Goal: Task Accomplishment & Management: Use online tool/utility

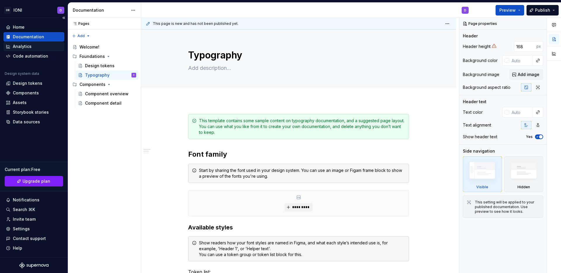
click at [21, 46] on div "Analytics" at bounding box center [22, 47] width 19 height 6
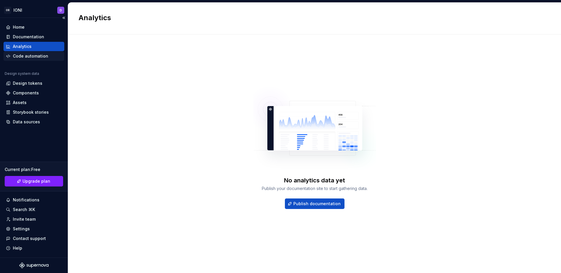
click at [27, 56] on div "Code automation" at bounding box center [30, 56] width 35 height 6
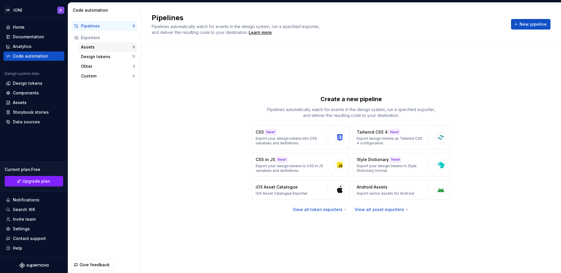
click at [96, 46] on div "Assets" at bounding box center [107, 47] width 52 height 6
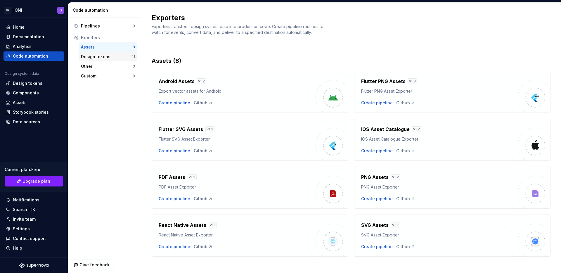
click at [99, 55] on div "Design tokens" at bounding box center [106, 57] width 51 height 6
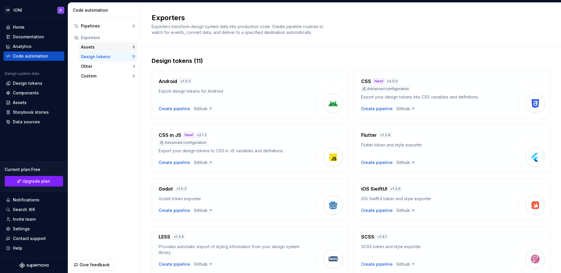
click at [95, 46] on div "Assets" at bounding box center [107, 47] width 52 height 6
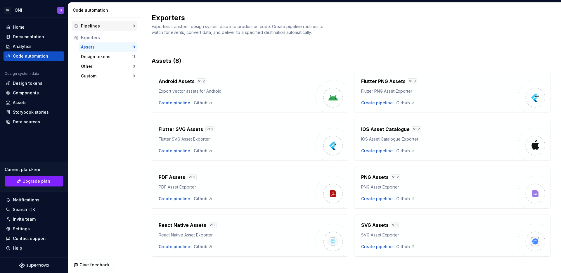
click at [101, 26] on div "Pipelines" at bounding box center [107, 26] width 52 height 6
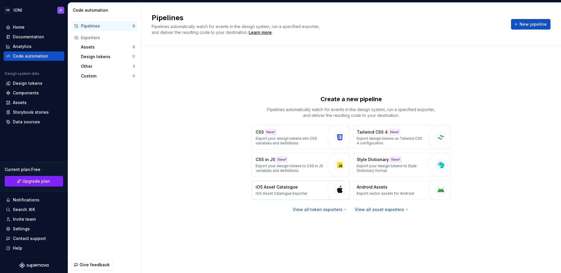
click at [280, 187] on p "iOS Asset Catalogue" at bounding box center [277, 187] width 42 height 6
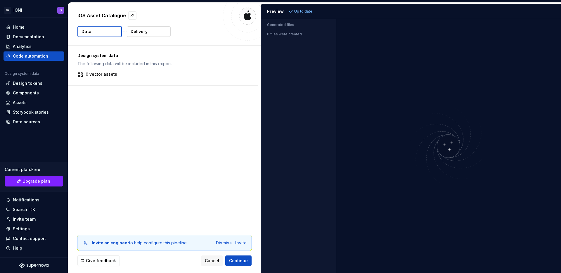
click at [104, 31] on button "Data" at bounding box center [99, 31] width 44 height 11
click at [141, 33] on p "Delivery" at bounding box center [139, 32] width 17 height 6
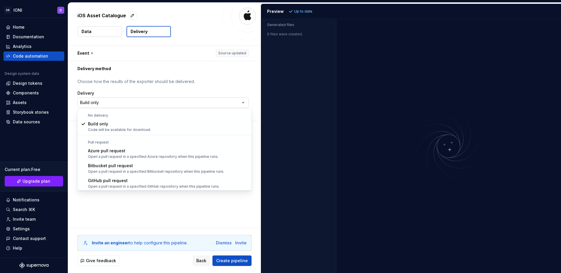
click at [156, 100] on html "**********" at bounding box center [280, 136] width 561 height 273
click at [162, 89] on html "**********" at bounding box center [280, 136] width 561 height 273
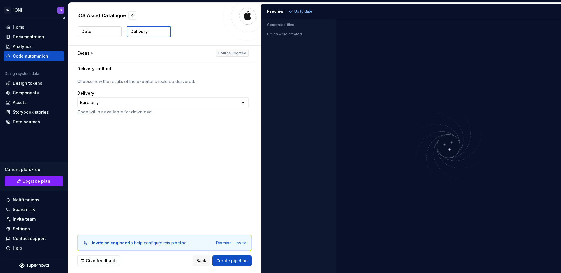
click at [26, 56] on div "Code automation" at bounding box center [30, 56] width 35 height 6
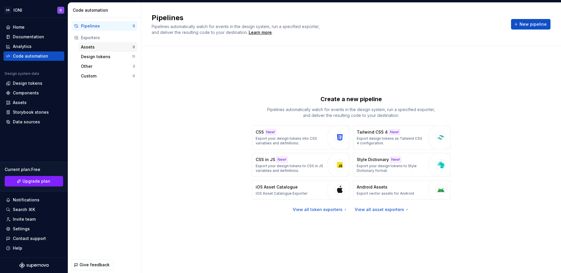
click at [99, 46] on div "Assets" at bounding box center [107, 47] width 52 height 6
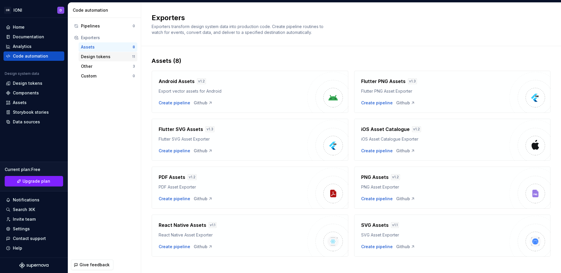
click at [101, 57] on div "Design tokens" at bounding box center [106, 57] width 51 height 6
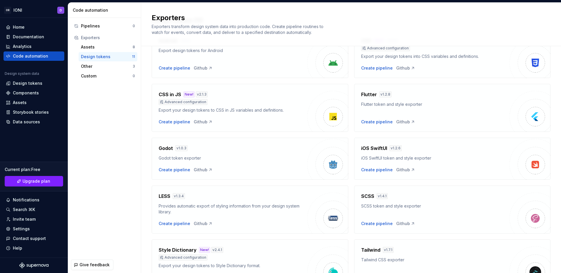
scroll to position [42, 0]
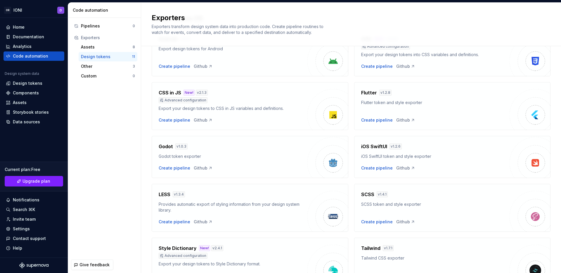
click at [544, 161] on img at bounding box center [530, 157] width 41 height 41
click at [379, 157] on div "iOS SwiftUI token and style exporter" at bounding box center [435, 157] width 149 height 6
click at [375, 168] on div "Create pipeline" at bounding box center [377, 168] width 32 height 6
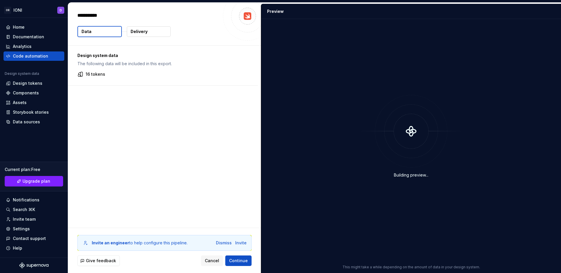
type textarea "*"
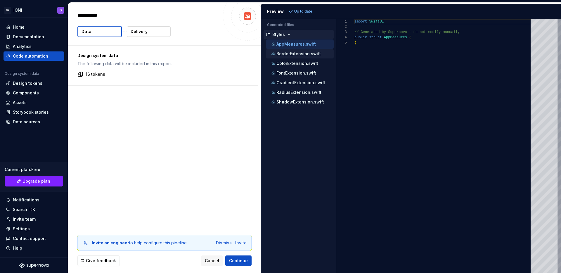
click at [300, 54] on p "BorderExtension.swift" at bounding box center [299, 53] width 44 height 5
click at [301, 44] on p "AppMeasures.swift" at bounding box center [296, 44] width 39 height 5
click at [302, 54] on p "BorderExtension.swift" at bounding box center [299, 53] width 44 height 5
click at [301, 62] on p "ColorExtension.swift" at bounding box center [298, 63] width 42 height 5
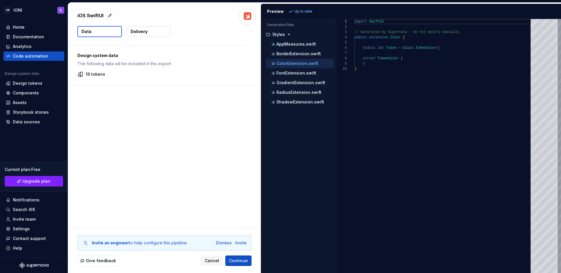
scroll to position [47, 0]
click at [301, 73] on p "FontExtension.swift" at bounding box center [297, 73] width 40 height 5
type textarea "**********"
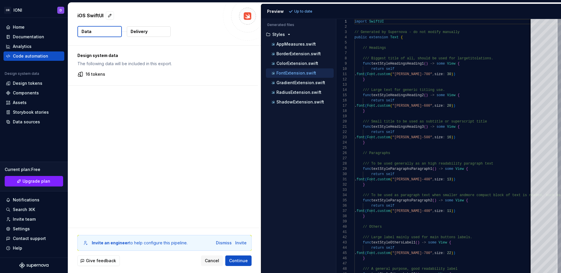
click at [151, 30] on button "Delivery" at bounding box center [149, 31] width 44 height 11
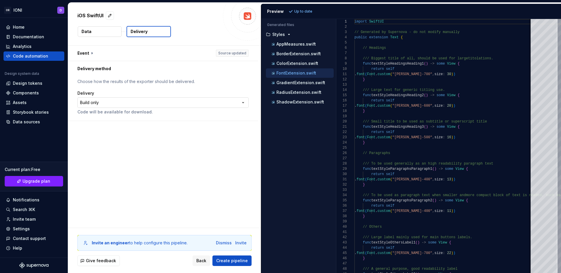
click at [174, 101] on html "**********" at bounding box center [280, 136] width 561 height 273
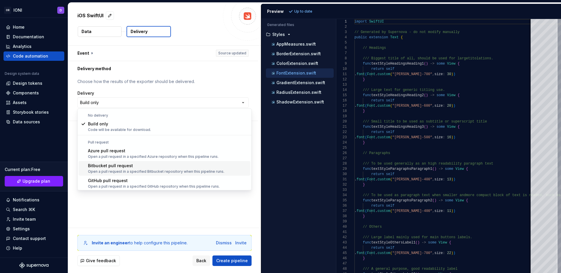
scroll to position [16, 0]
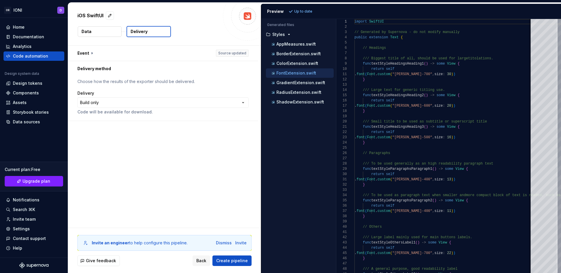
click at [160, 205] on html "**********" at bounding box center [280, 136] width 561 height 273
